Goal: Communication & Community: Answer question/provide support

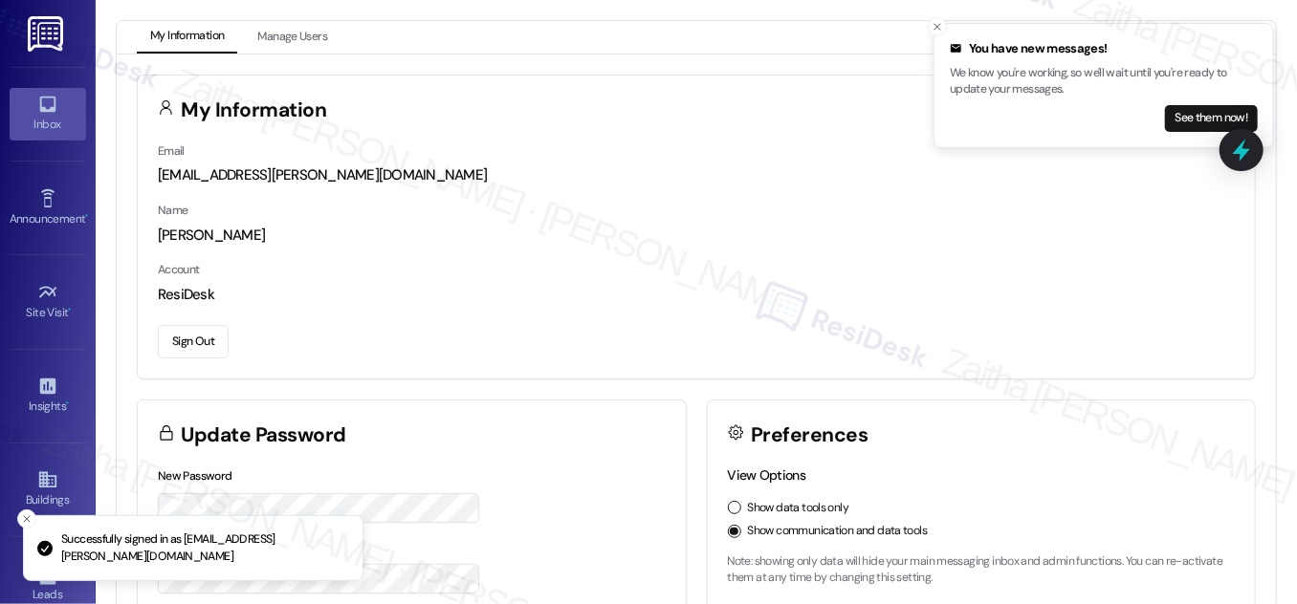
click at [48, 121] on div "Inbox" at bounding box center [48, 124] width 96 height 19
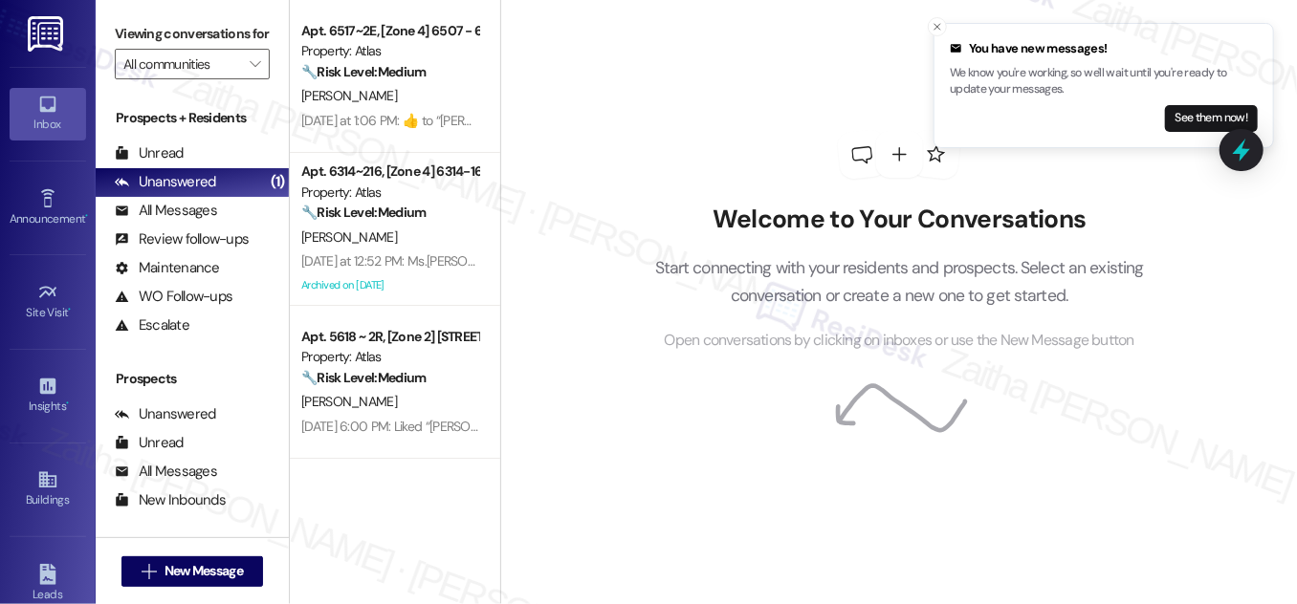
click at [693, 75] on div "Welcome to Your Conversations Start connecting with your residents and prospect…" at bounding box center [899, 242] width 574 height 484
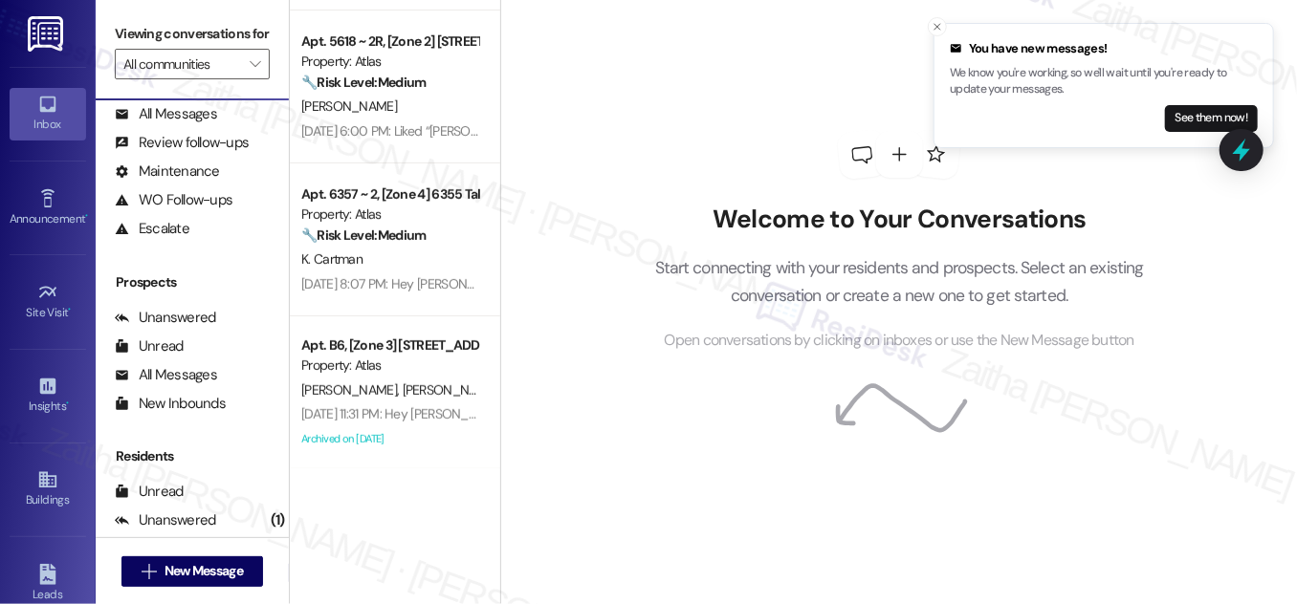
scroll to position [252, 0]
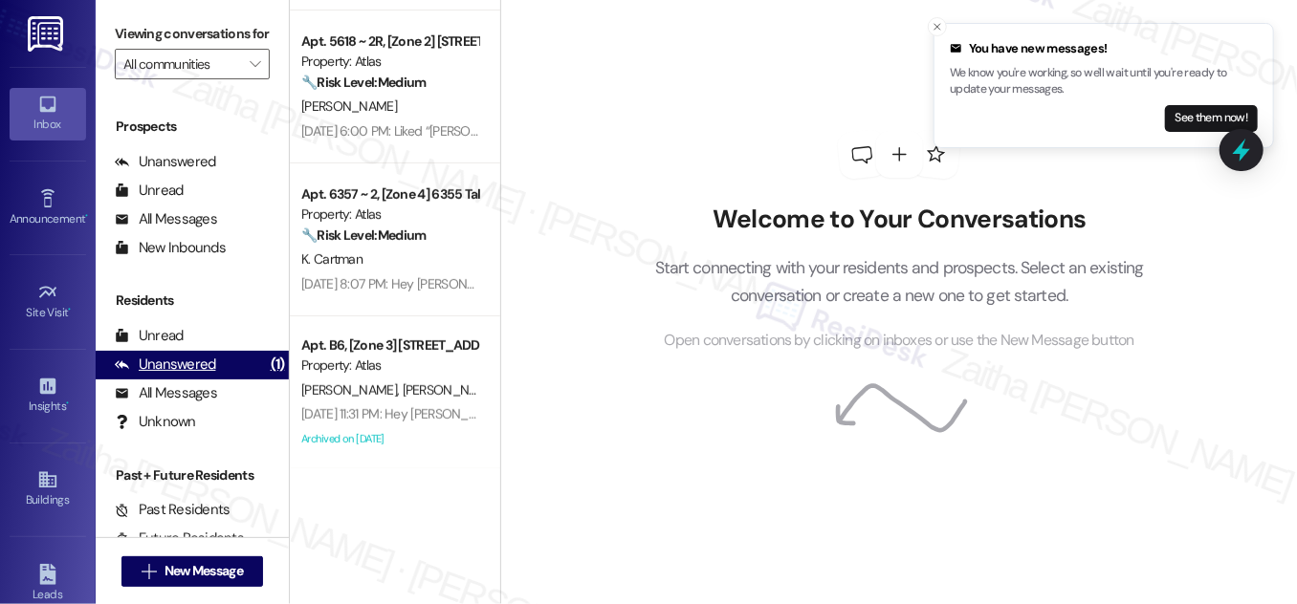
click at [177, 375] on div "Unanswered" at bounding box center [165, 365] width 101 height 20
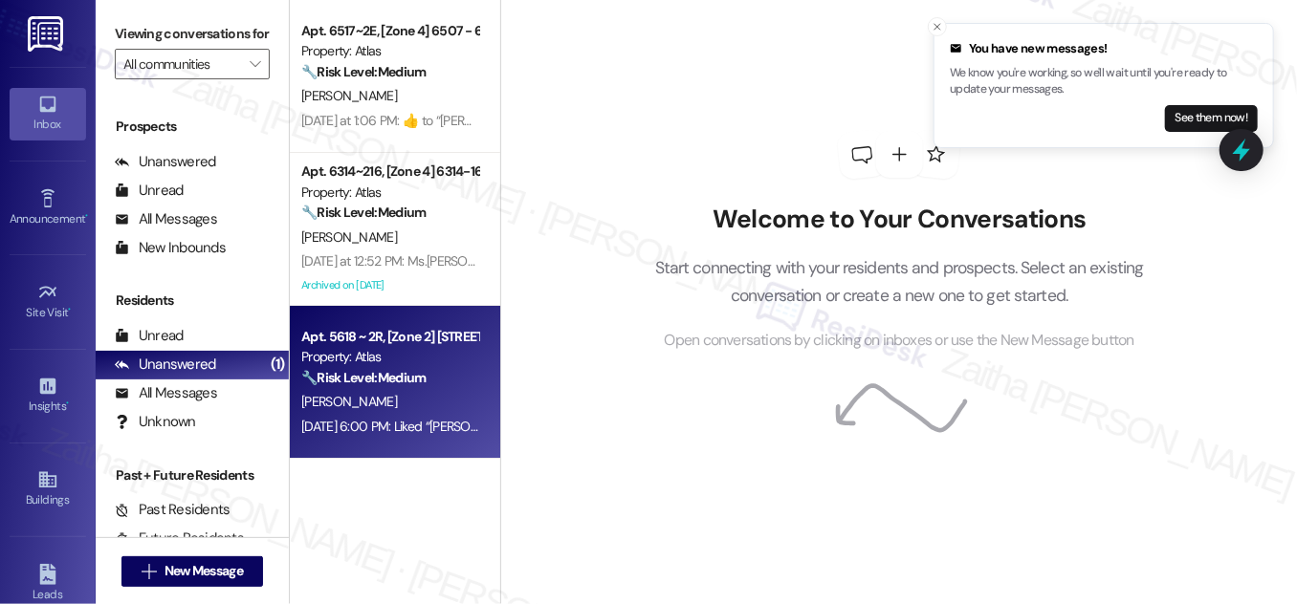
scroll to position [295, 0]
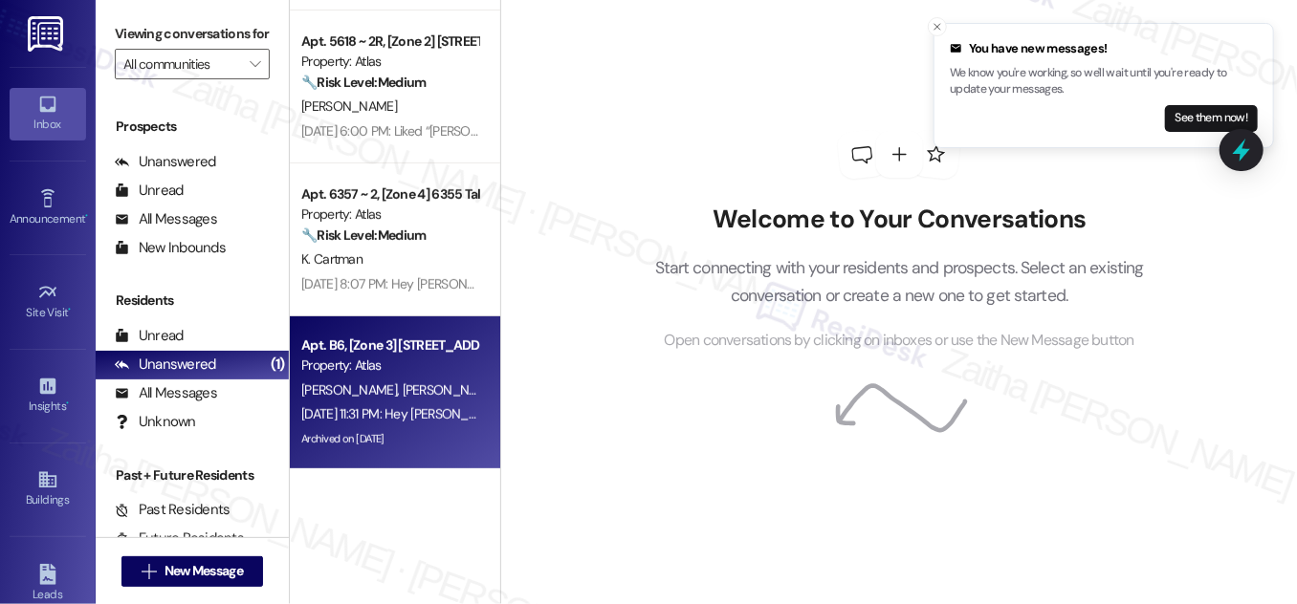
click at [367, 404] on div "[DATE] 11:31 PM: Hey [PERSON_NAME] and [PERSON_NAME], we appreciate your text! …" at bounding box center [389, 415] width 181 height 24
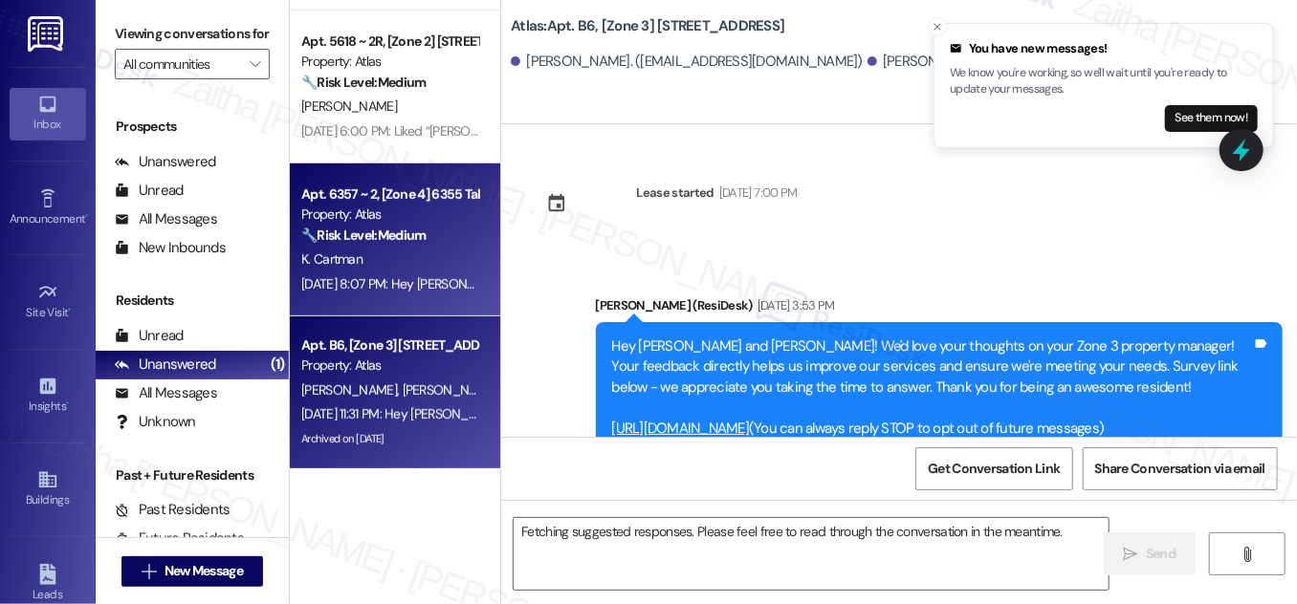
scroll to position [8542, 0]
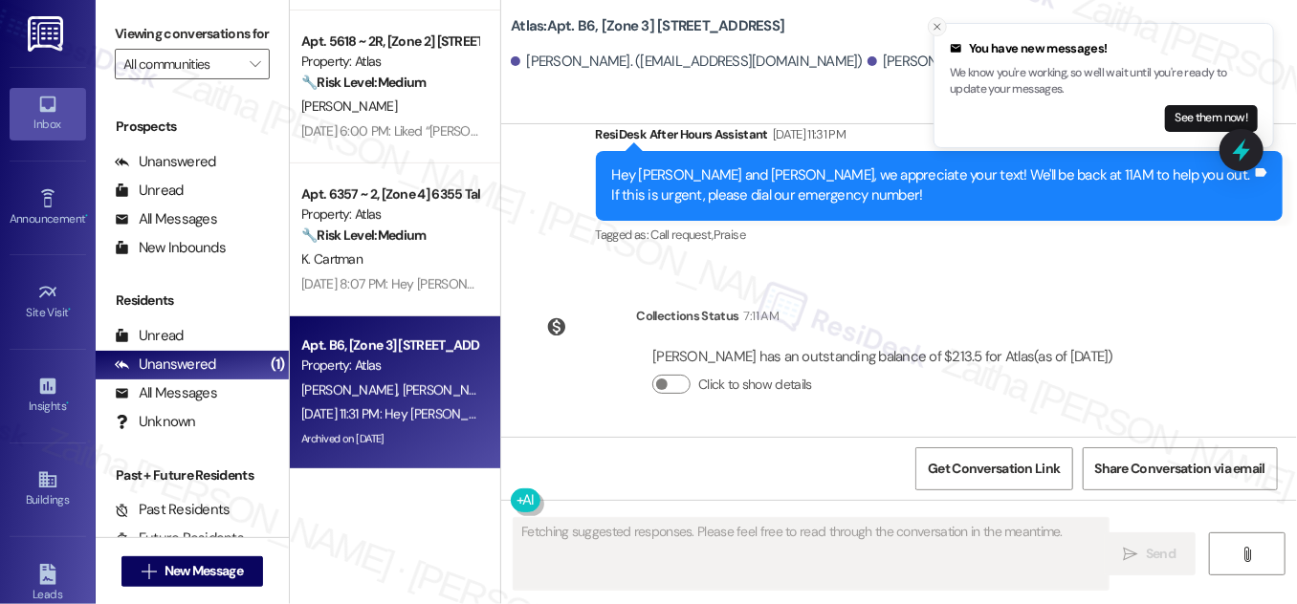
click at [938, 27] on icon "Close toast" at bounding box center [936, 26] width 11 height 11
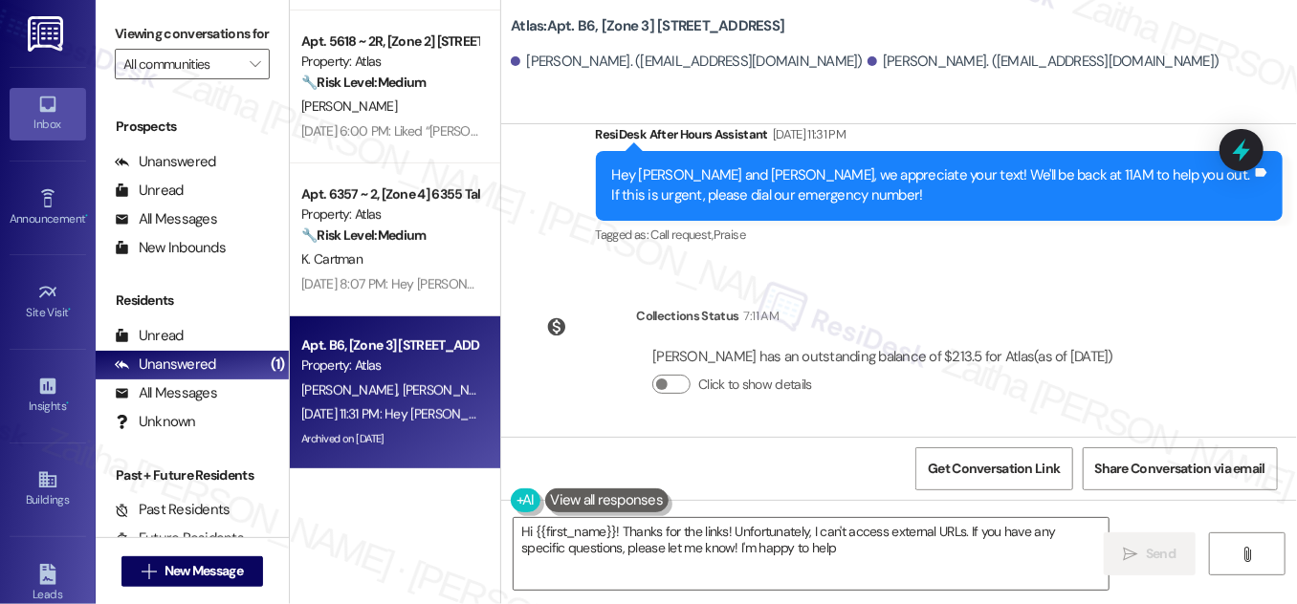
type textarea "Hi {{first_name}}! Thanks for the links! Unfortunately, I can't access external…"
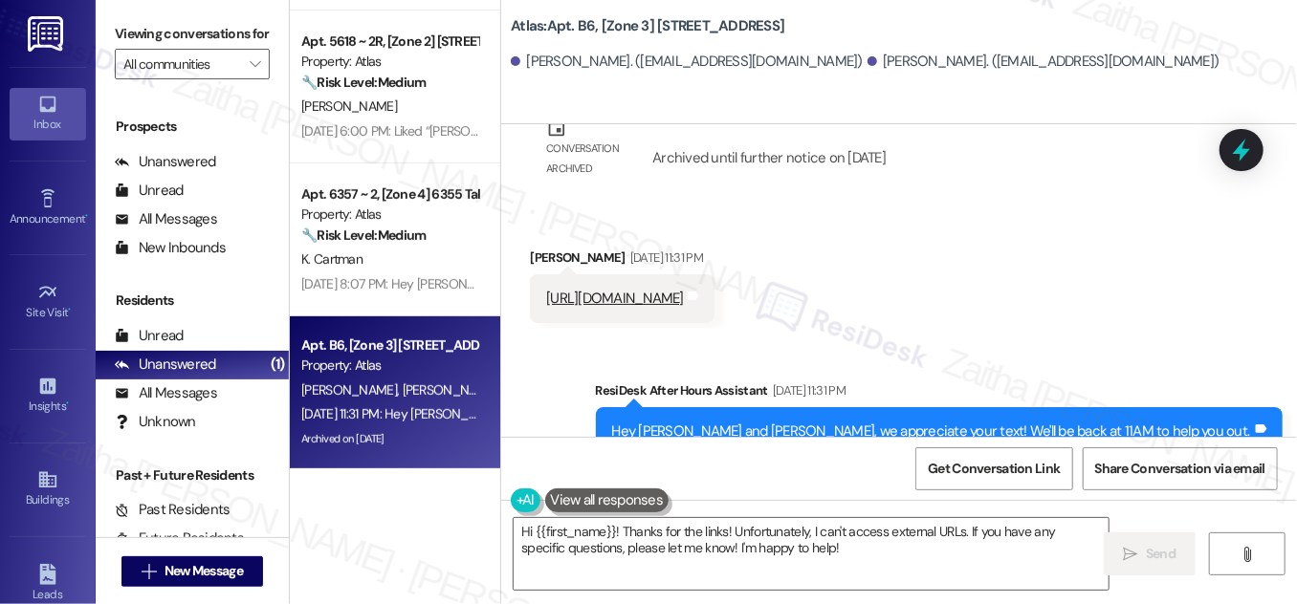
scroll to position [8282, 0]
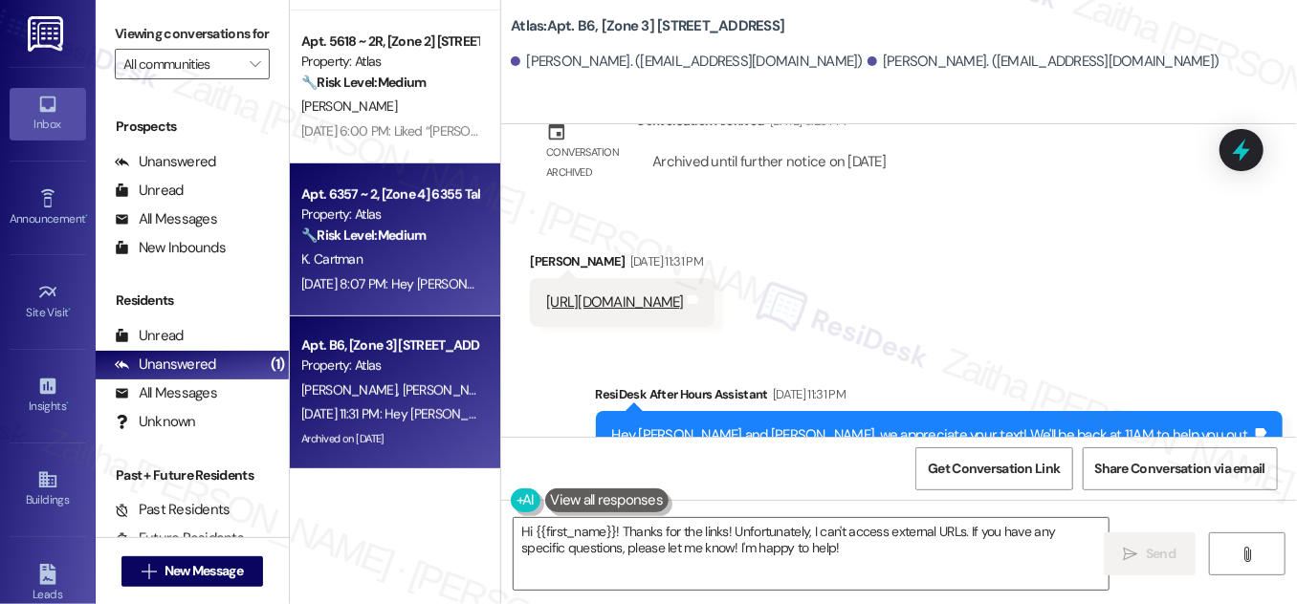
click at [421, 248] on div "K. Cartman" at bounding box center [389, 260] width 181 height 24
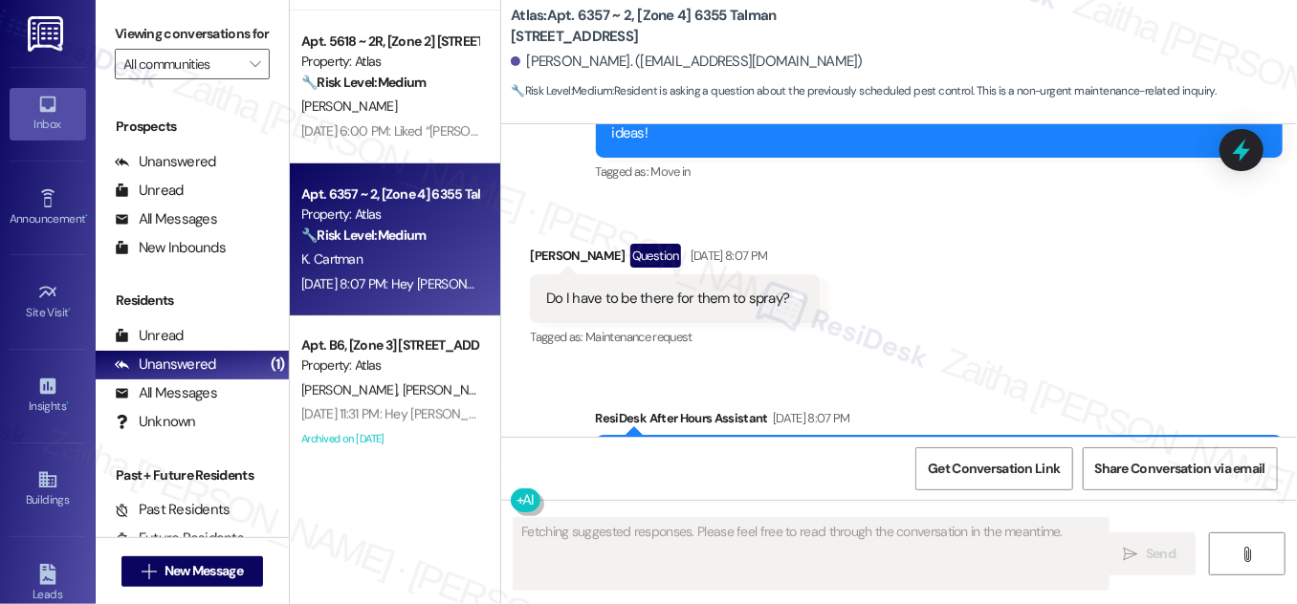
scroll to position [1995, 0]
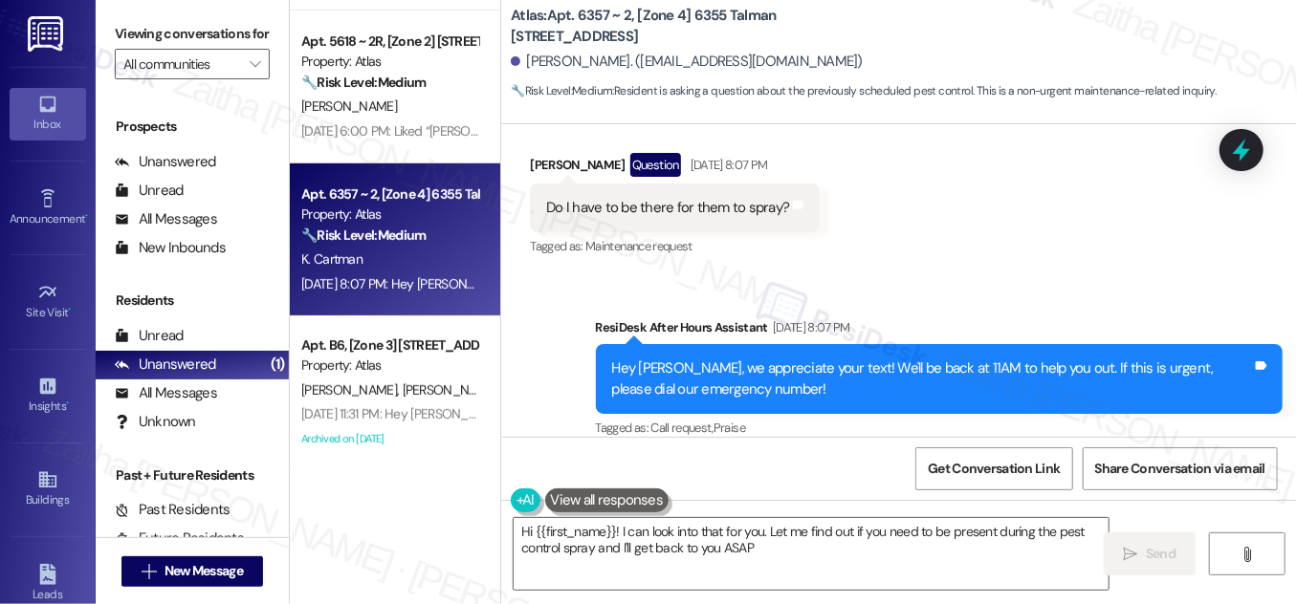
type textarea "Hi {{first_name}}! I can look into that for you. Let me find out if you need to…"
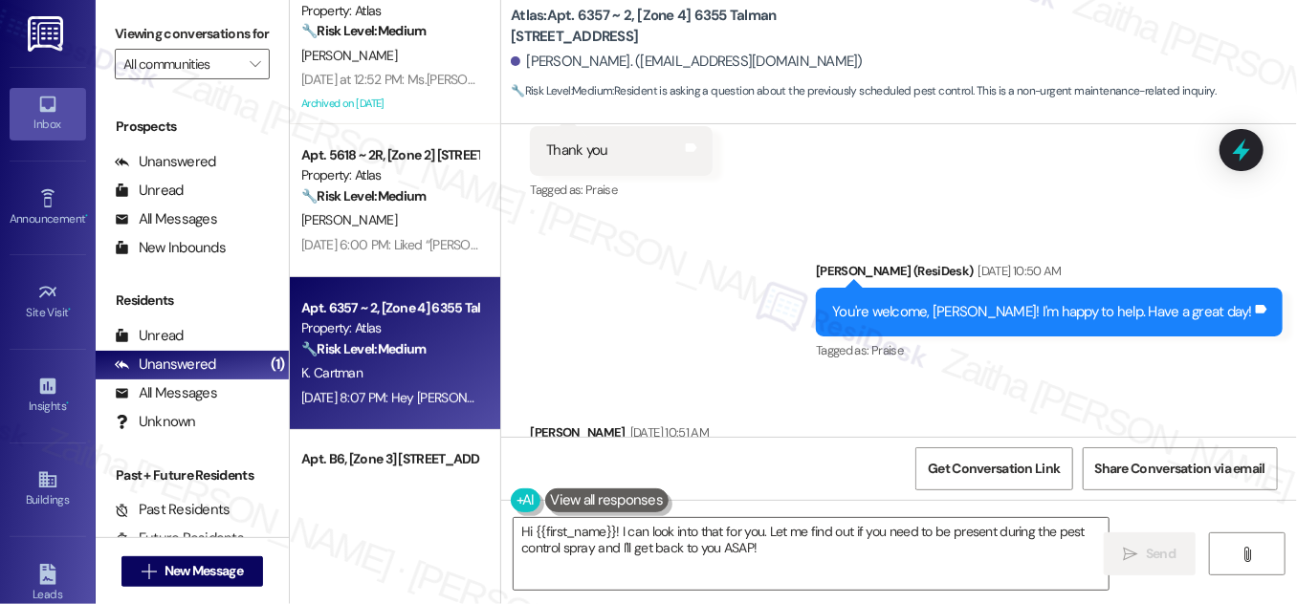
scroll to position [0, 0]
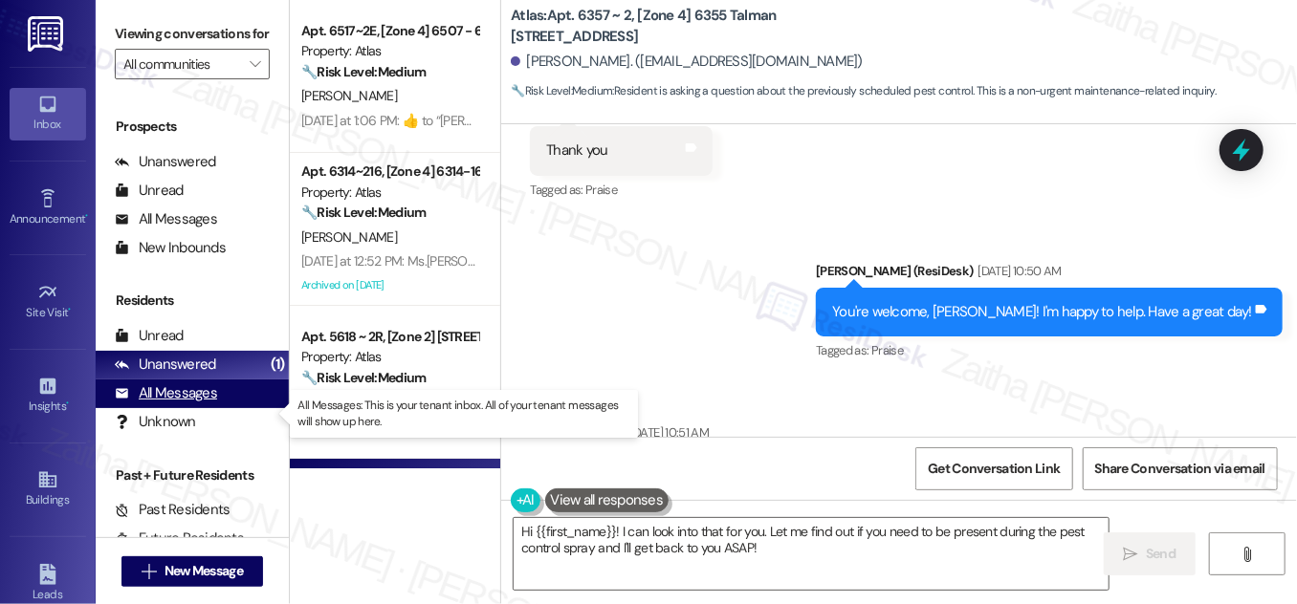
click at [187, 404] on div "All Messages" at bounding box center [166, 393] width 102 height 20
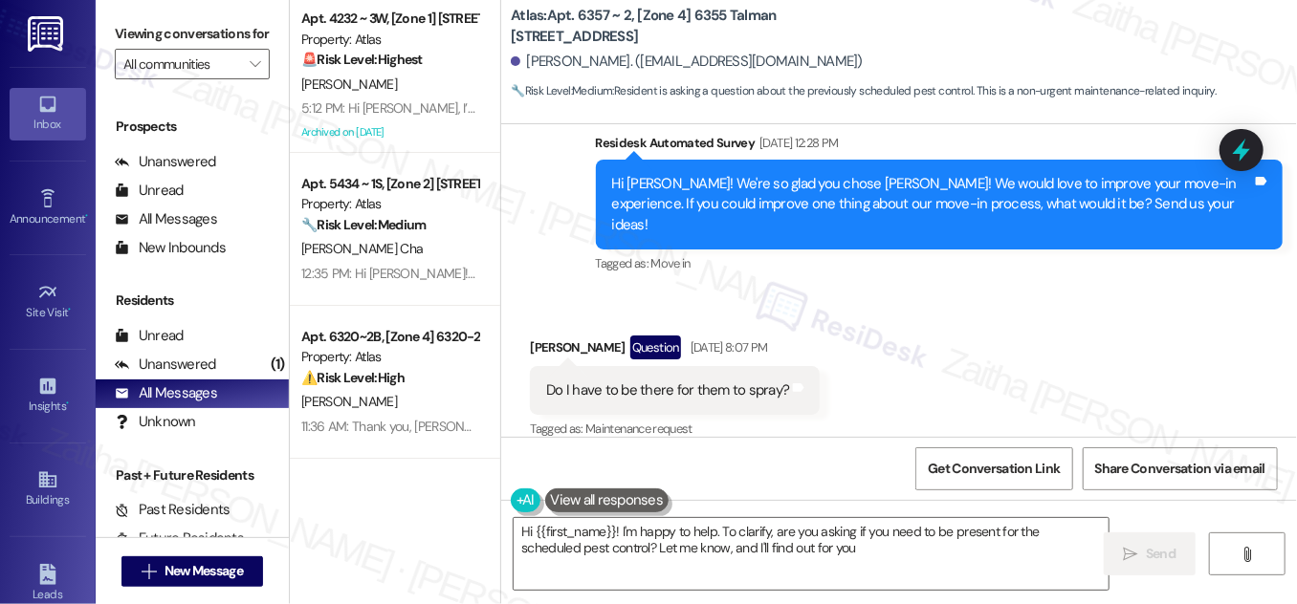
type textarea "Hi {{first_name}}! I'm happy to help. To clarify, are you asking if you need to…"
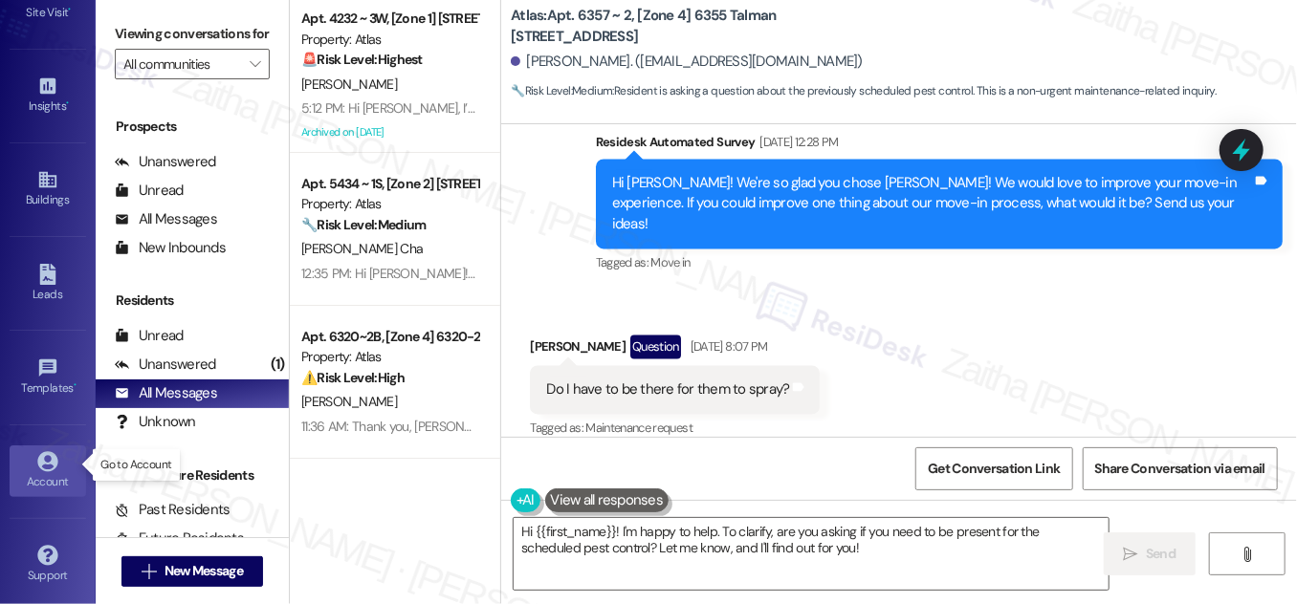
click at [63, 479] on div "Account" at bounding box center [48, 481] width 96 height 19
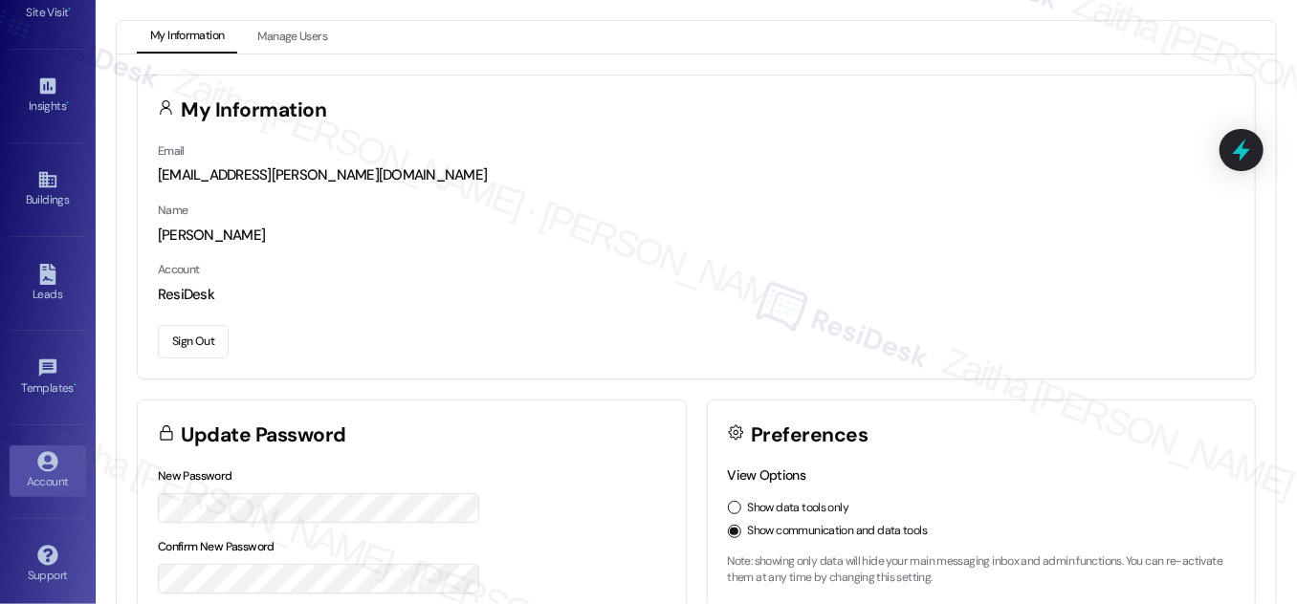
click at [197, 343] on button "Sign Out" at bounding box center [193, 341] width 71 height 33
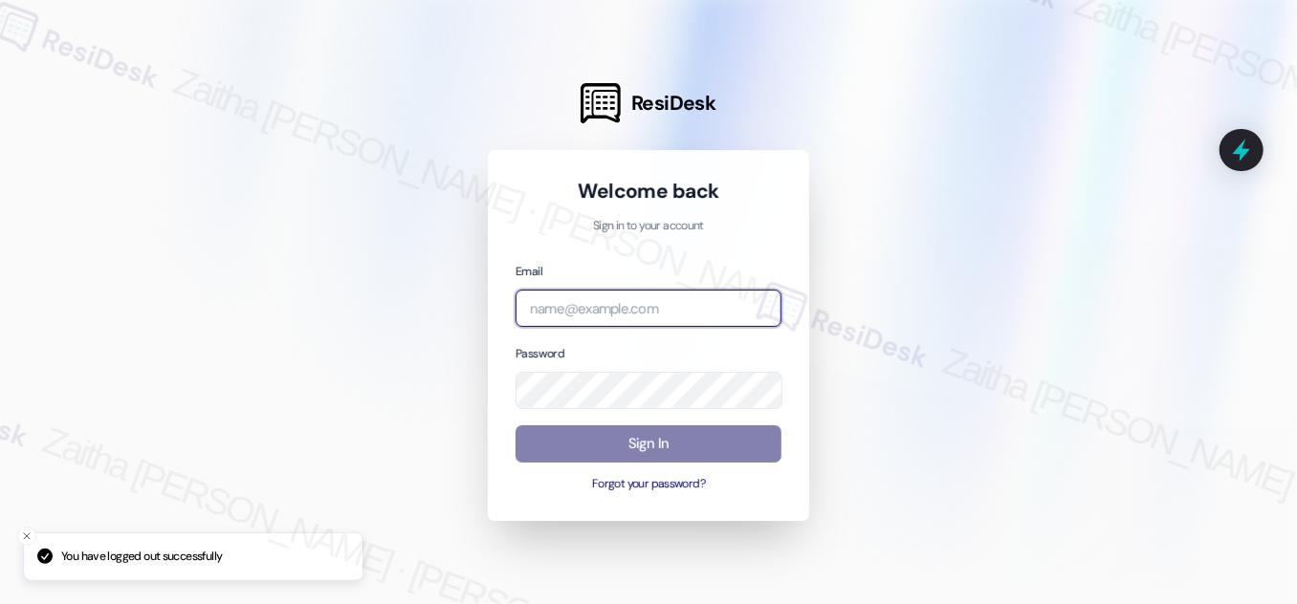
click at [579, 297] on input "email" at bounding box center [648, 308] width 266 height 37
type input "automated-surveys-meridian_management-zaitha.mae.[PERSON_NAME]@meridian_[DOMAIN…"
